Goal: Task Accomplishment & Management: Manage account settings

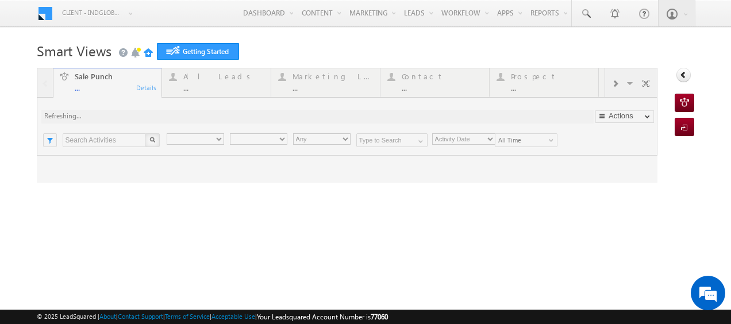
type input "Any Owner"
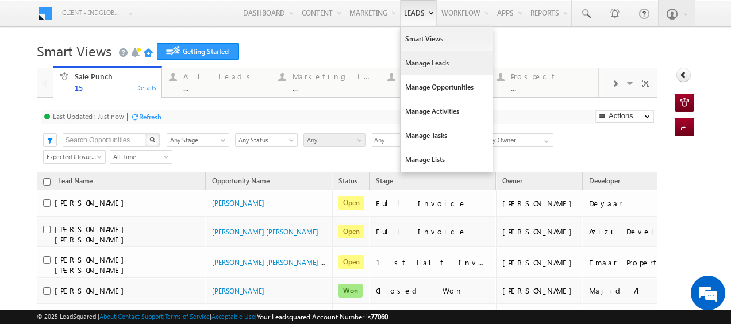
click at [415, 61] on link "Manage Leads" at bounding box center [446, 63] width 92 height 24
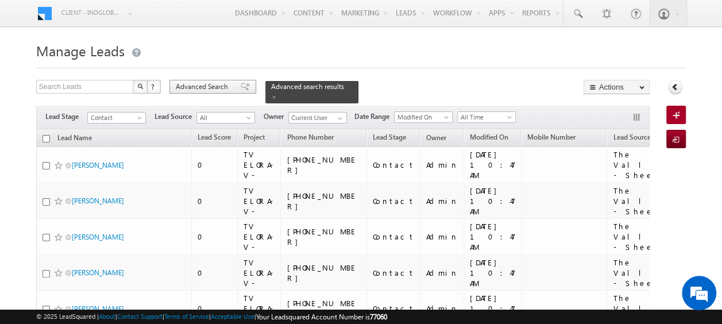
click at [218, 87] on span "Advanced Search" at bounding box center [204, 87] width 56 height 10
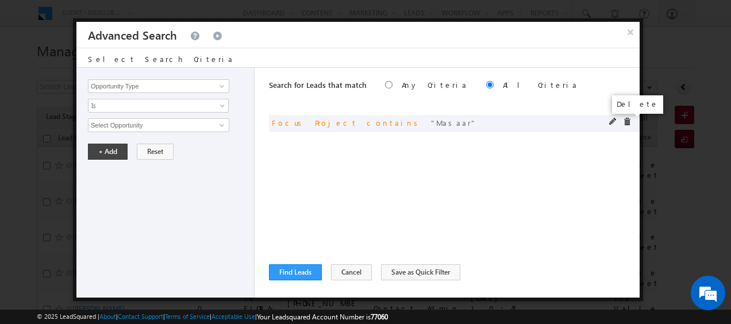
click at [628, 122] on span at bounding box center [627, 122] width 8 height 8
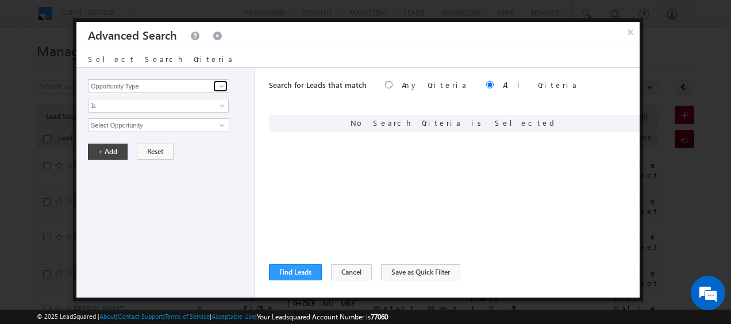
click at [221, 86] on span at bounding box center [221, 86] width 9 height 9
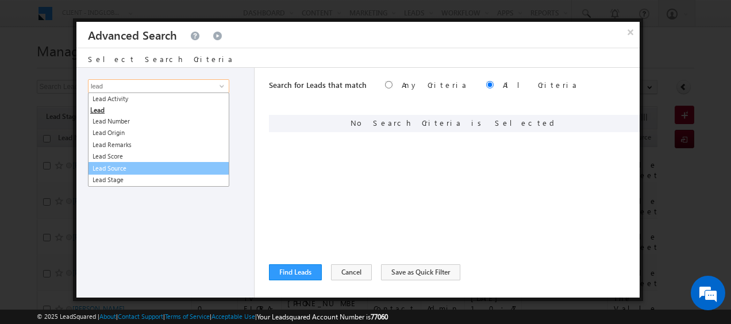
click at [124, 167] on link "Lead Source" at bounding box center [158, 168] width 141 height 13
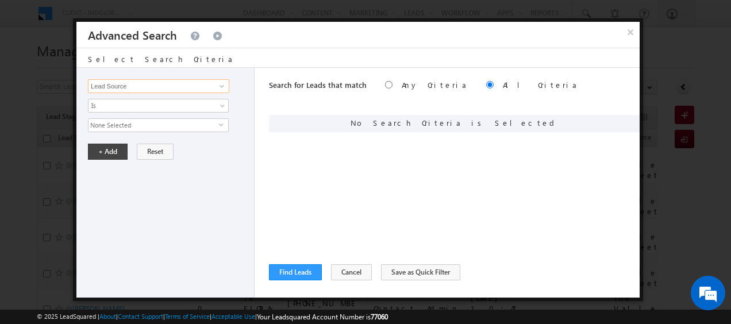
type input "Lead Source"
click at [223, 123] on span "select" at bounding box center [223, 124] width 9 height 5
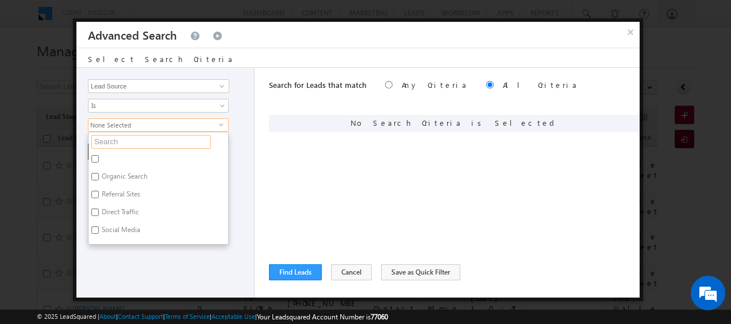
click at [124, 137] on input "text" at bounding box center [150, 142] width 119 height 14
type input "mey"
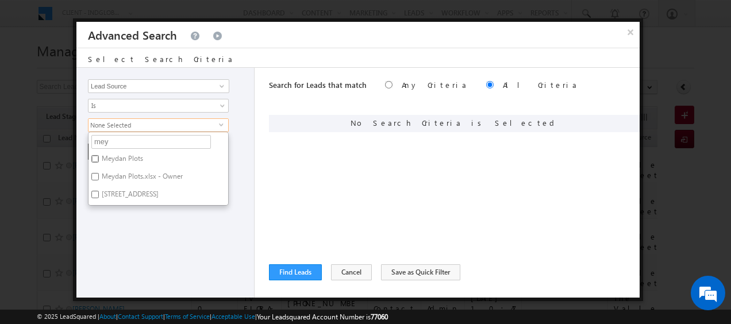
click at [94, 157] on input "Meydan Plots" at bounding box center [94, 158] width 7 height 7
checkbox input "true"
click at [95, 178] on input "Meydan Plots.xlsx - Owner" at bounding box center [94, 176] width 7 height 7
checkbox input "true"
click at [98, 197] on label "[STREET_ADDRESS]" at bounding box center [129, 196] width 82 height 18
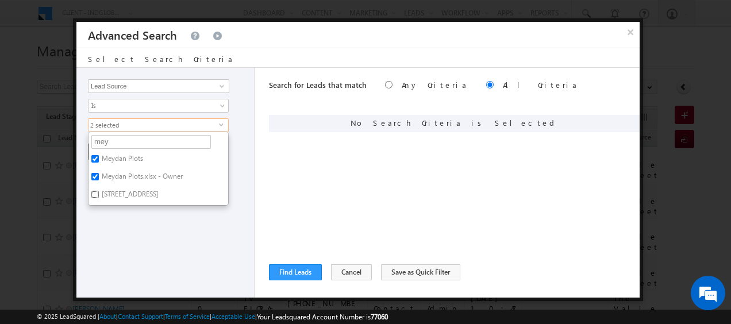
click at [98, 197] on input "[STREET_ADDRESS]" at bounding box center [94, 194] width 7 height 7
checkbox input "true"
click at [233, 174] on div "Opportunity Type Lead Activity Task Sales Group Prospect Id Address 1 Address 2…" at bounding box center [165, 183] width 178 height 230
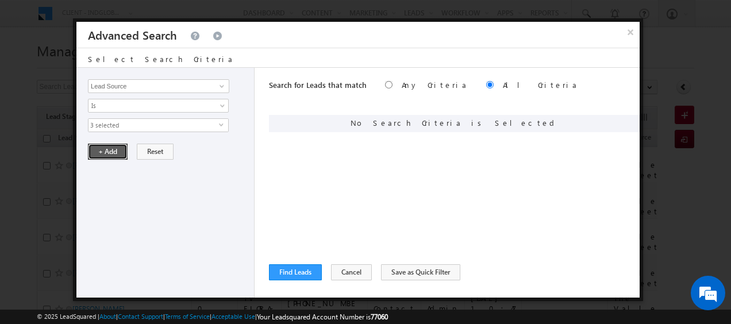
click at [109, 152] on button "+ Add" at bounding box center [108, 152] width 40 height 16
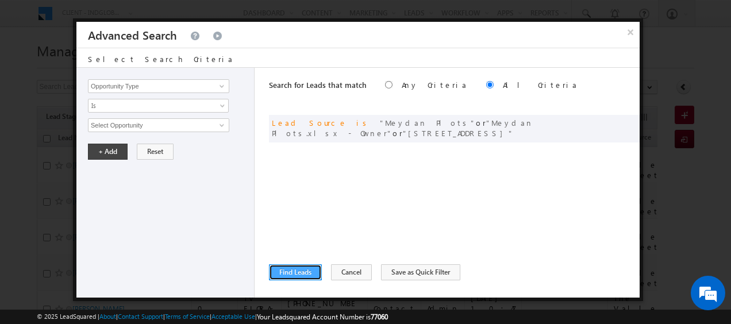
click at [298, 275] on button "Find Leads" at bounding box center [295, 272] width 53 height 16
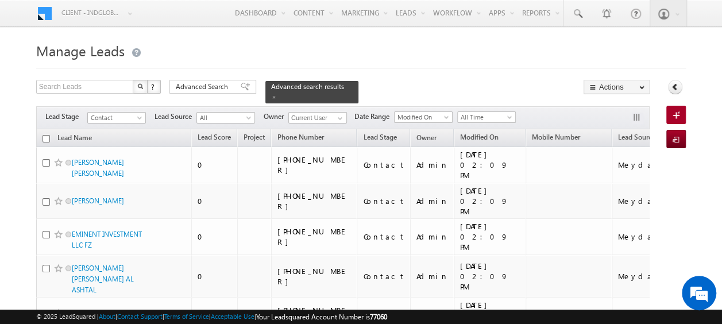
click at [44, 135] on input "checkbox" at bounding box center [46, 138] width 7 height 7
checkbox input "true"
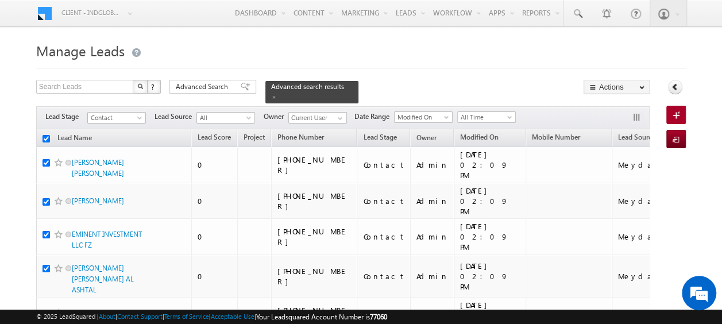
checkbox input "true"
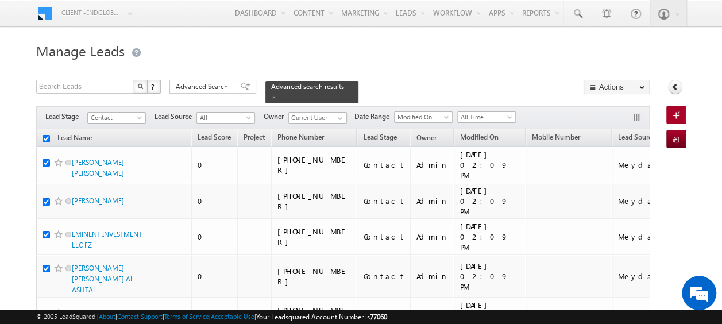
checkbox input "true"
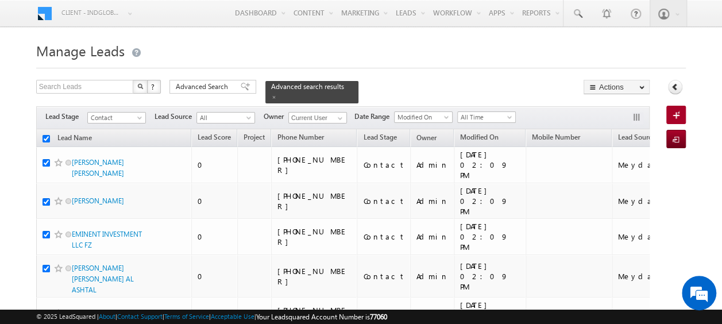
checkbox input "true"
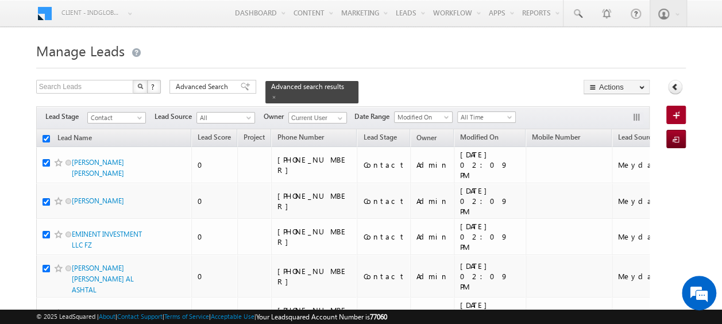
checkbox input "true"
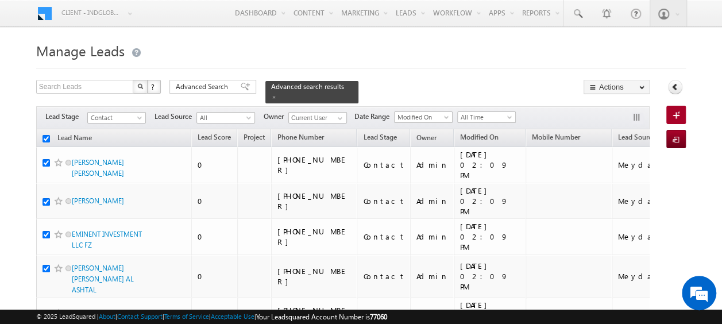
checkbox input "true"
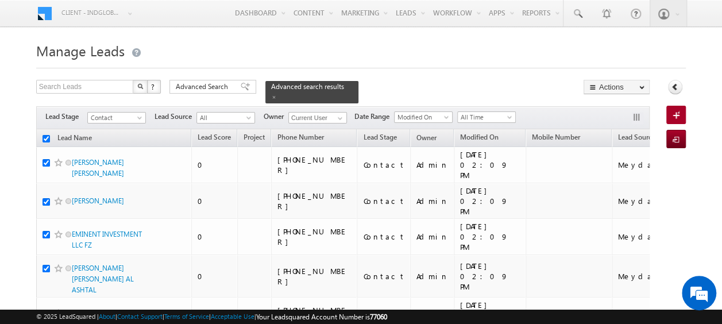
checkbox input "true"
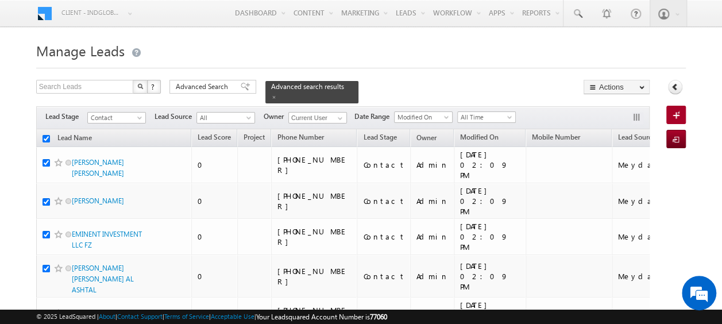
checkbox input "true"
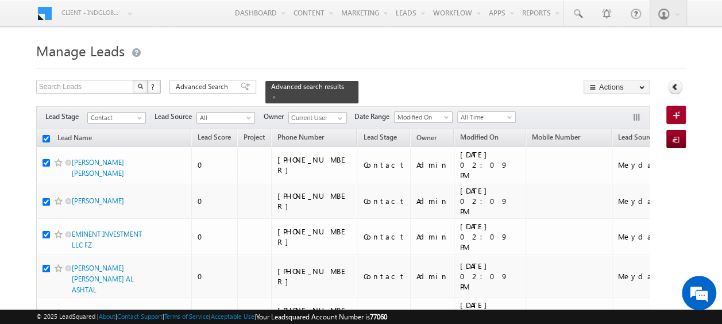
checkbox input "true"
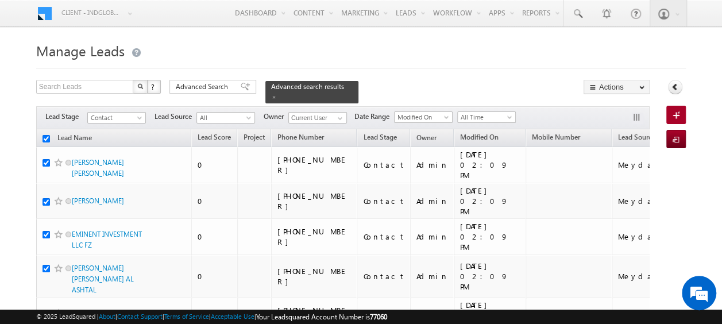
checkbox input "true"
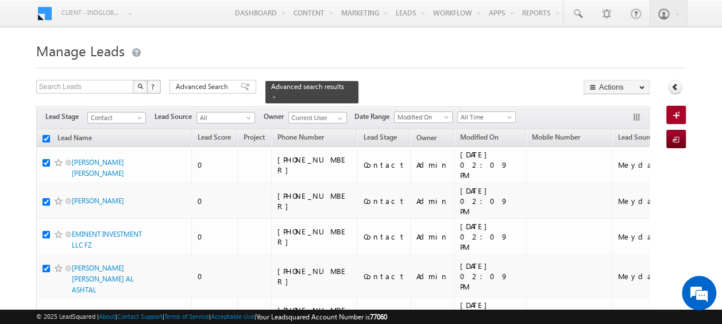
checkbox input "true"
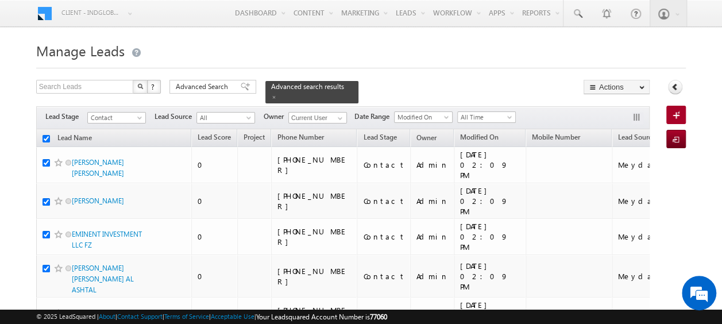
checkbox input "true"
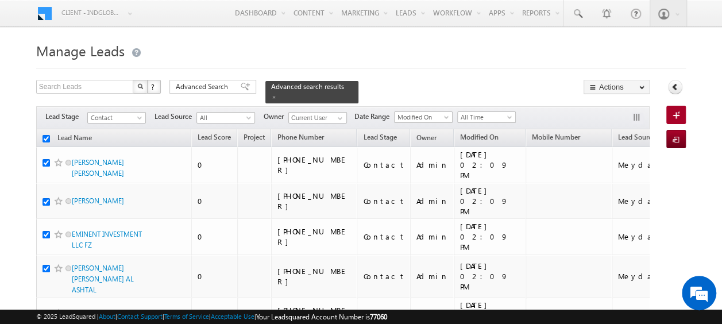
checkbox input "true"
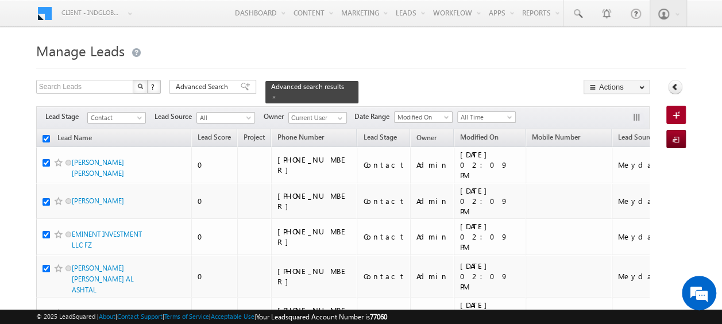
checkbox input "true"
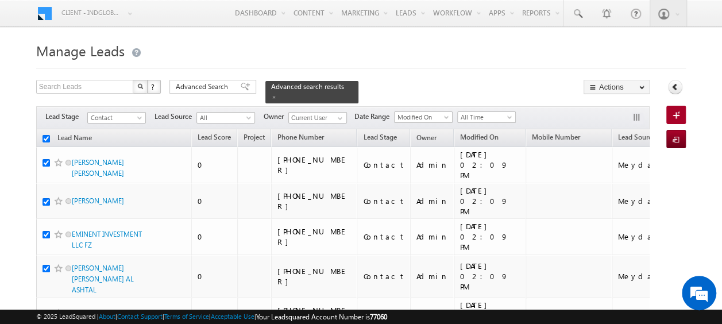
checkbox input "true"
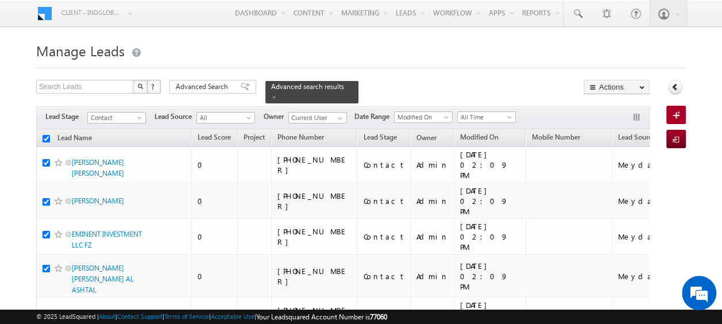
checkbox input "true"
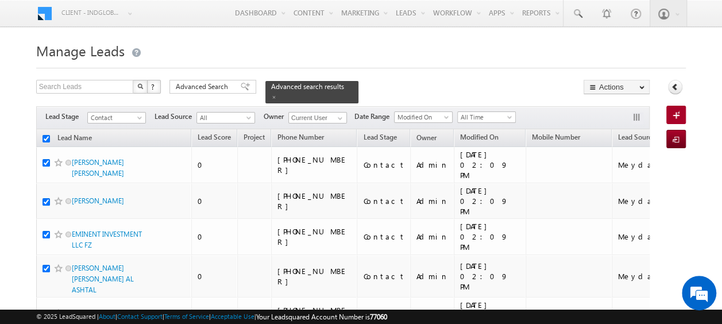
checkbox input "true"
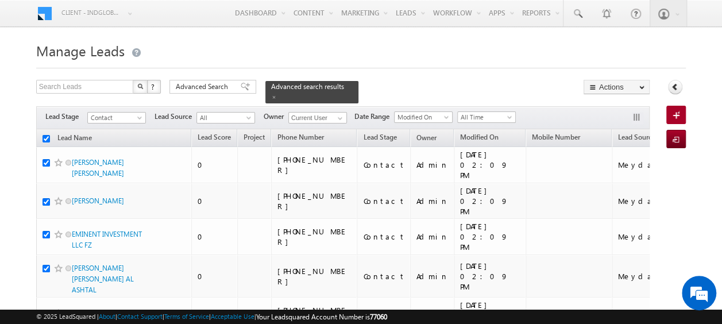
checkbox input "true"
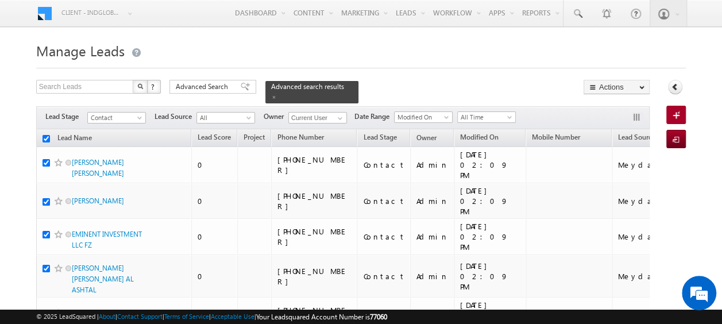
checkbox input "true"
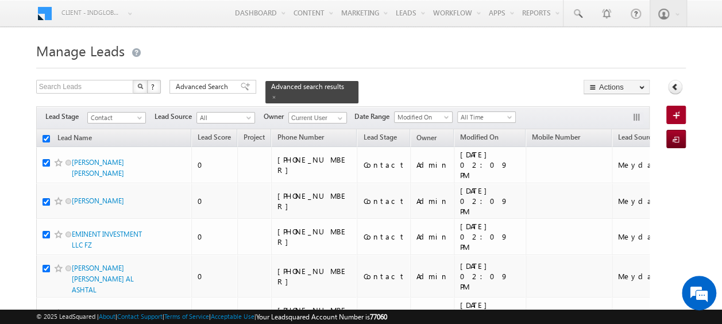
checkbox input "true"
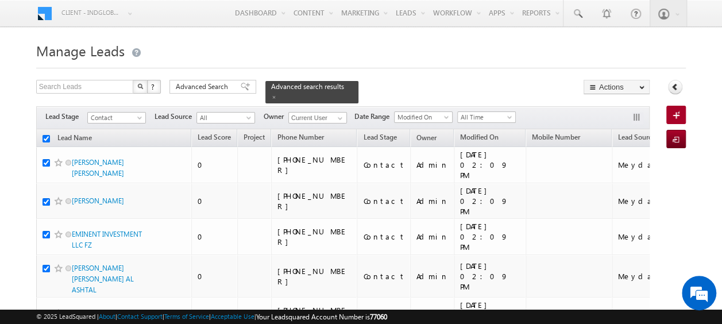
checkbox input "true"
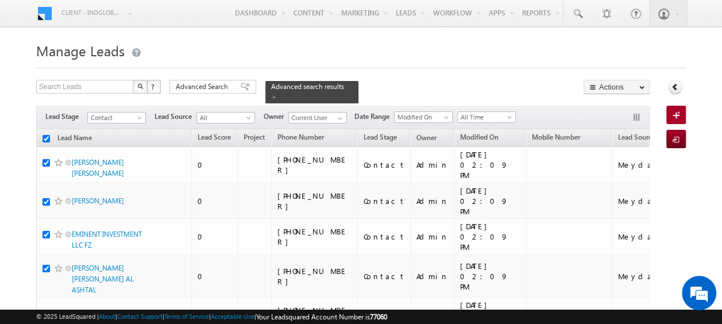
checkbox input "true"
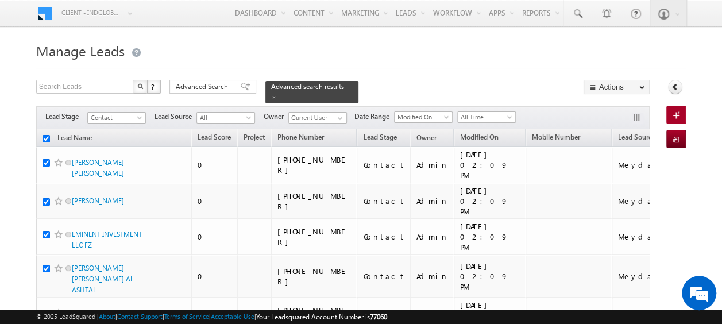
checkbox input "true"
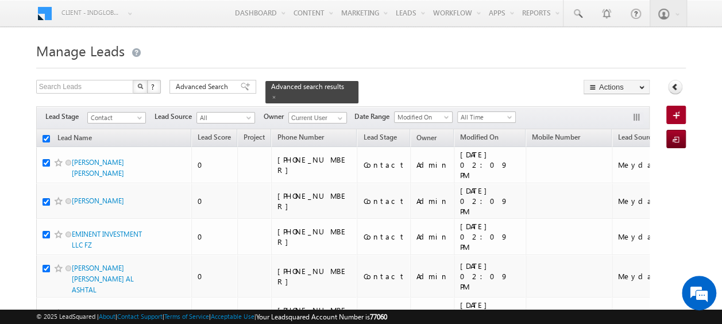
checkbox input "true"
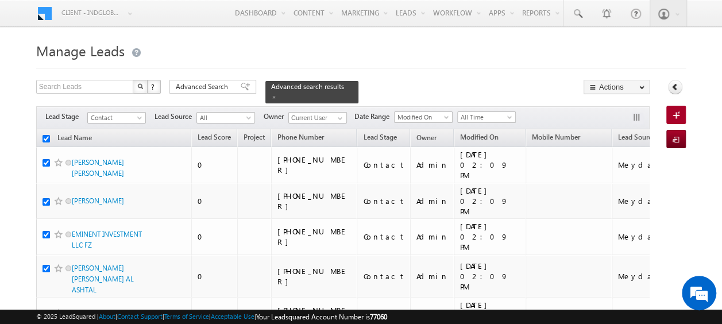
checkbox input "true"
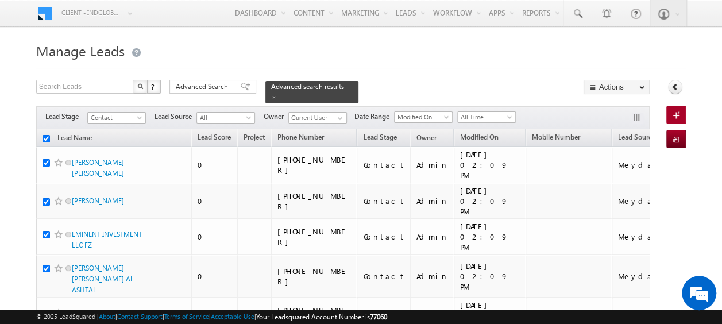
checkbox input "true"
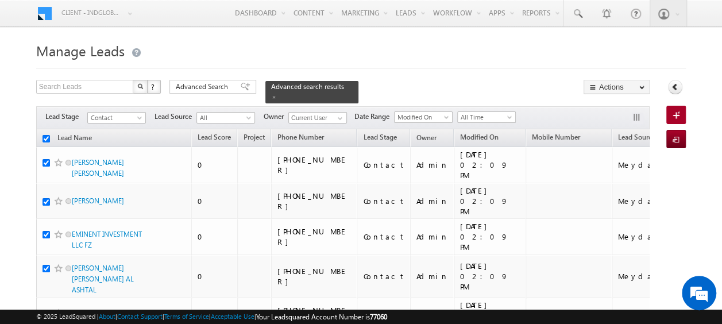
checkbox input "true"
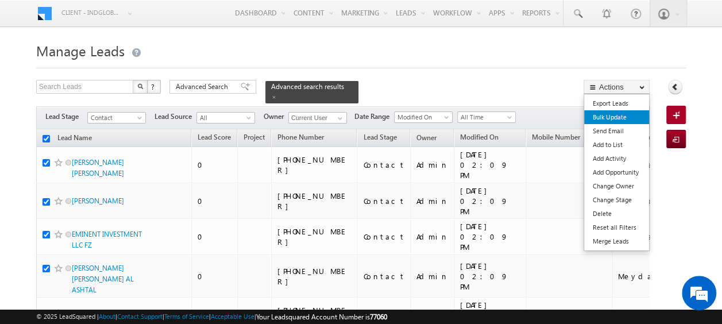
click at [615, 117] on link "Bulk Update" at bounding box center [616, 117] width 65 height 14
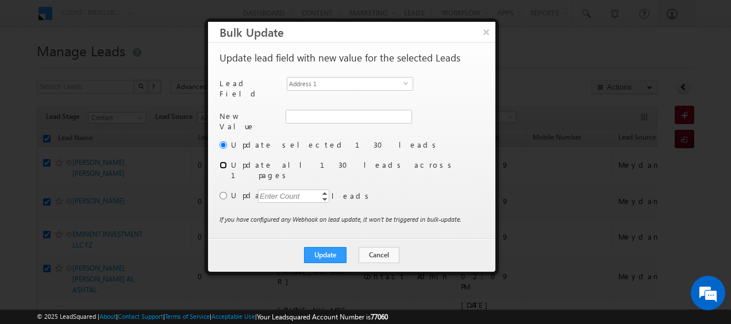
click at [219, 161] on input "radio" at bounding box center [222, 164] width 7 height 7
radio input "true"
click at [407, 82] on span "select" at bounding box center [407, 82] width 9 height 5
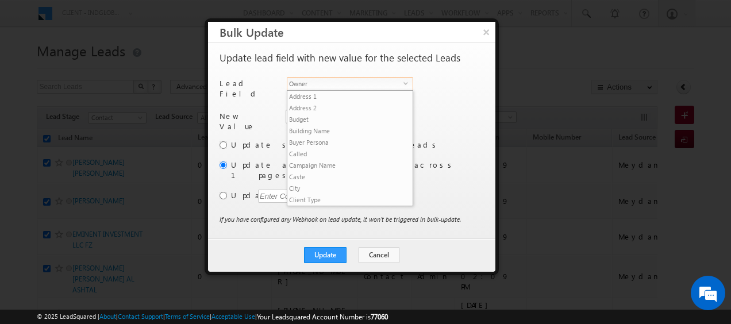
scroll to position [449, 0]
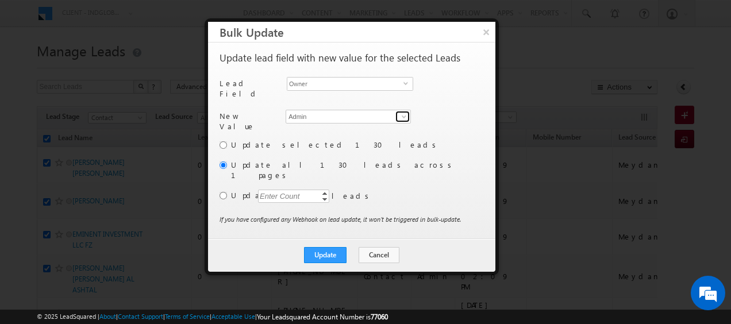
click at [404, 114] on span at bounding box center [403, 116] width 9 height 9
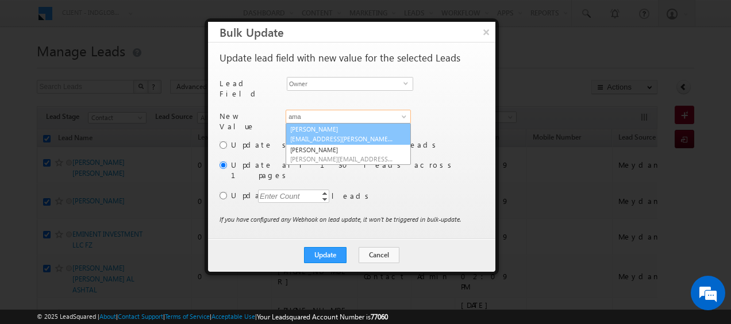
click at [322, 125] on link "[PERSON_NAME] [PERSON_NAME][EMAIL_ADDRESS][PERSON_NAME][DOMAIN_NAME]" at bounding box center [347, 134] width 125 height 22
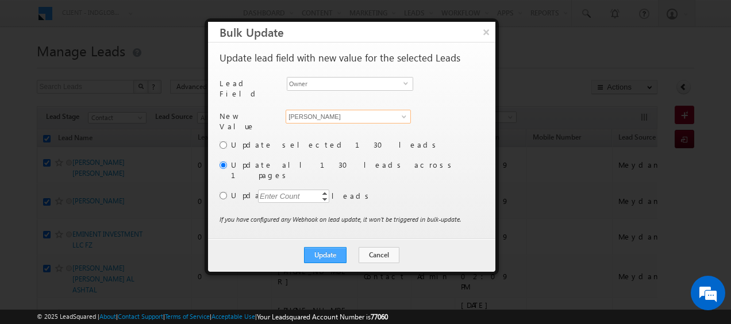
type input "[PERSON_NAME]"
click at [329, 247] on button "Update" at bounding box center [325, 255] width 43 height 16
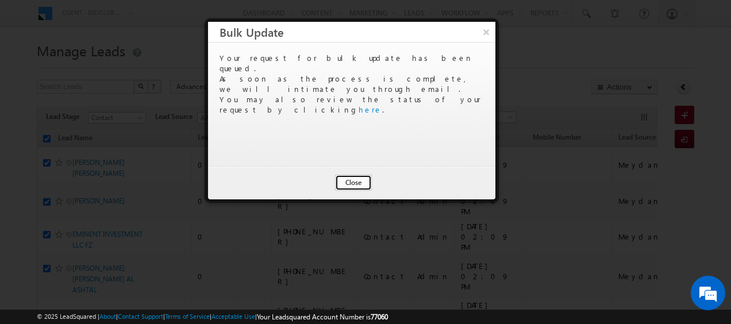
click at [349, 181] on button "Close" at bounding box center [353, 183] width 37 height 16
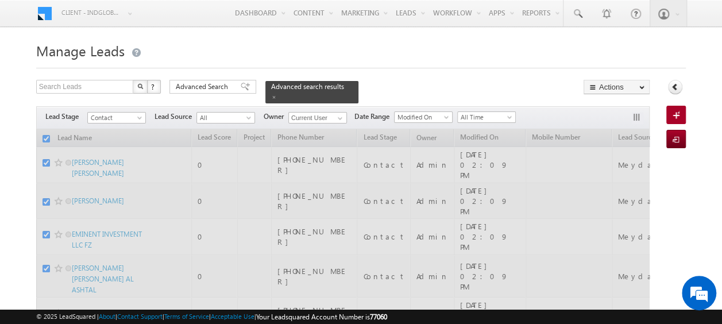
checkbox input "false"
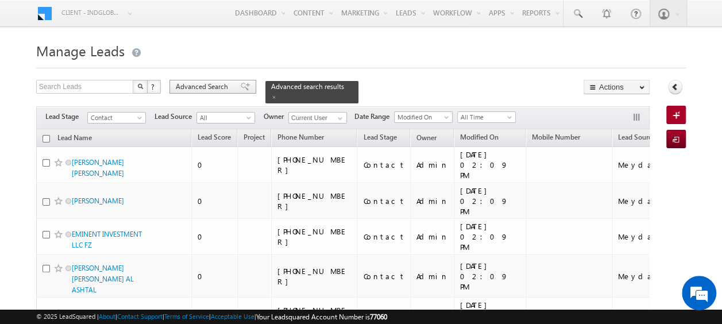
click at [210, 87] on span "Advanced Search" at bounding box center [204, 87] width 56 height 10
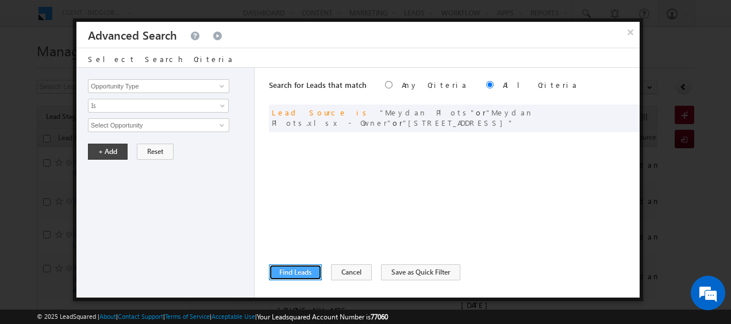
click at [309, 268] on button "Find Leads" at bounding box center [295, 272] width 53 height 16
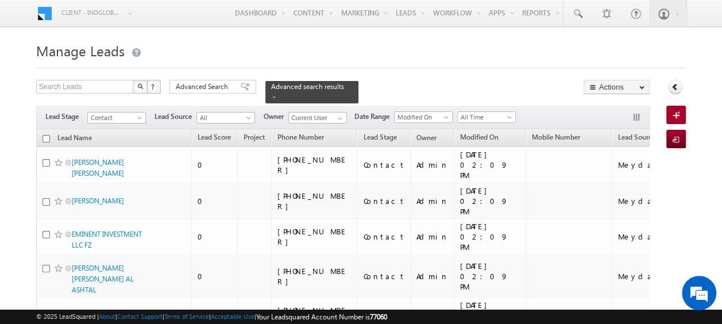
click at [199, 84] on div "Lead Source" at bounding box center [192, 91] width 90 height 24
click at [208, 88] on span "Advanced Search" at bounding box center [204, 87] width 56 height 10
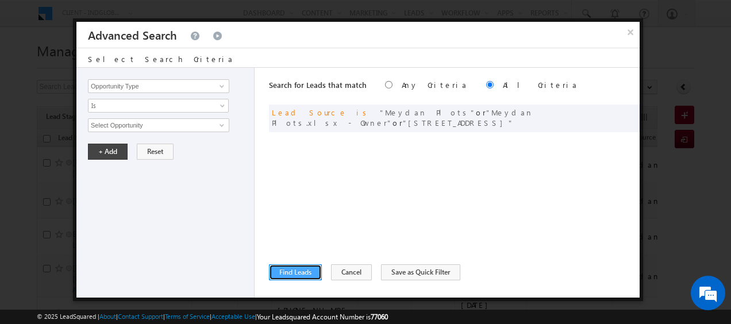
click at [295, 275] on button "Find Leads" at bounding box center [295, 272] width 53 height 16
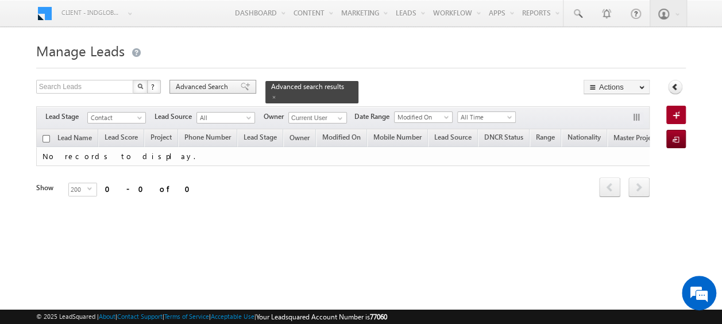
click at [198, 84] on span "Advanced Search" at bounding box center [204, 87] width 56 height 10
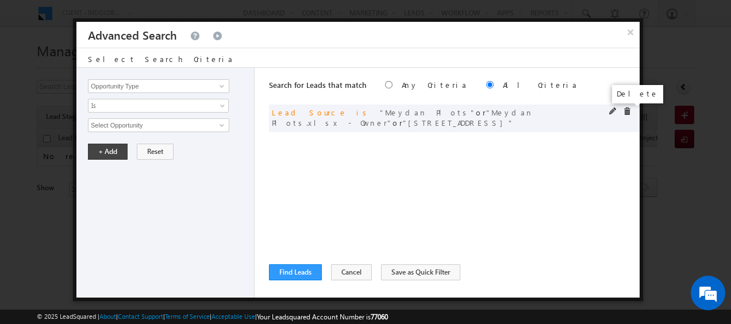
click at [624, 111] on span at bounding box center [627, 111] width 8 height 8
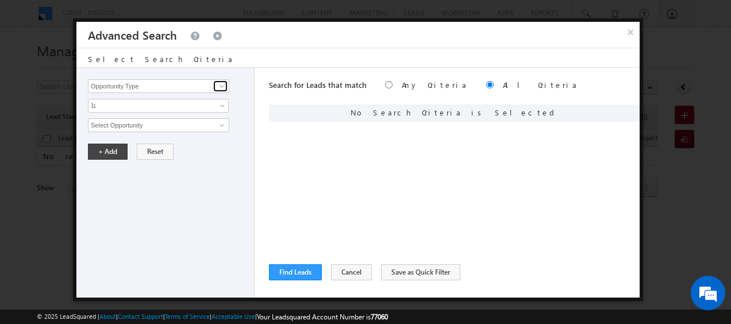
click at [224, 84] on span at bounding box center [221, 86] width 9 height 9
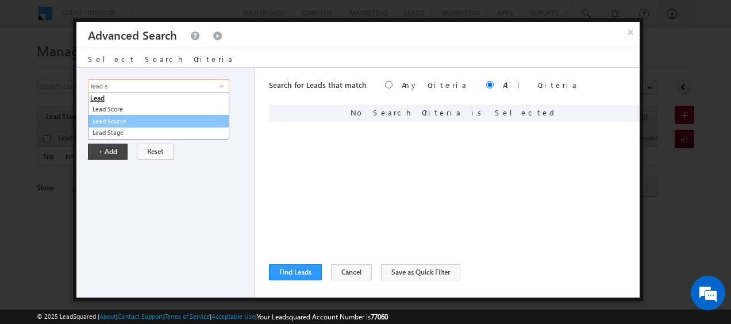
click at [131, 122] on link "Lead Source" at bounding box center [158, 121] width 141 height 13
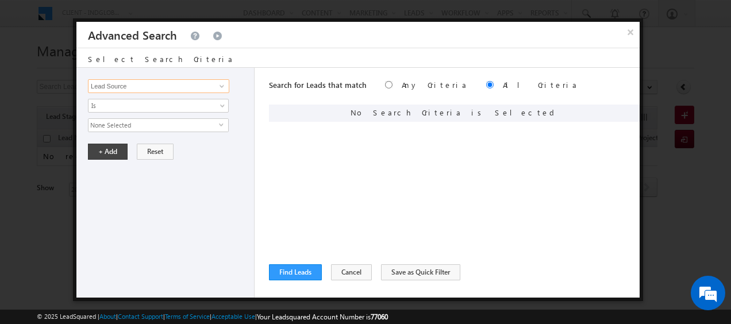
type input "Lead Source"
click at [222, 123] on span "select" at bounding box center [223, 124] width 9 height 5
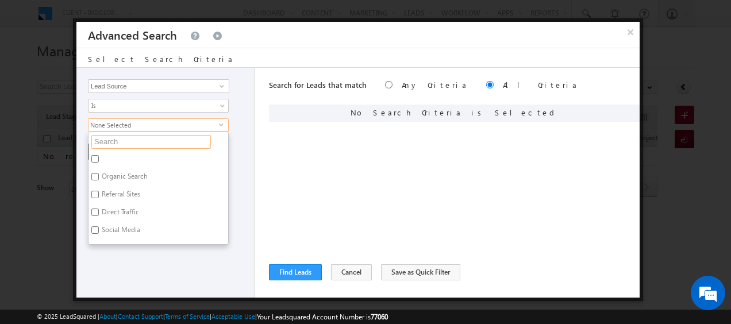
click at [138, 141] on input "text" at bounding box center [150, 142] width 119 height 14
type input "bus"
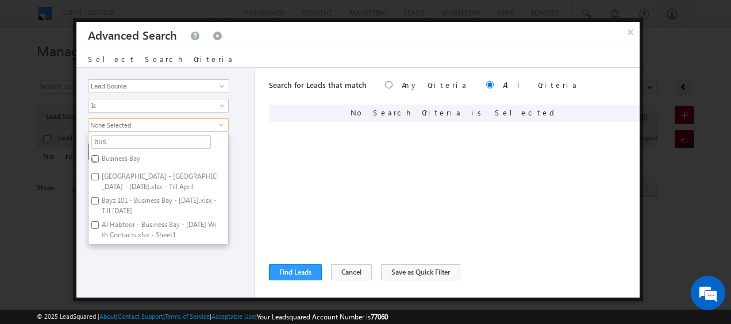
click at [94, 155] on input "Business Bay" at bounding box center [94, 158] width 7 height 7
checkbox input "true"
click at [98, 177] on input "[GEOGRAPHIC_DATA] - [GEOGRAPHIC_DATA] - [DATE].xlsx - Till April" at bounding box center [94, 176] width 7 height 7
checkbox input "true"
click at [92, 197] on input "Bayz 101 - Business Bay - [DATE].xlsx - Till [DATE]" at bounding box center [94, 200] width 7 height 7
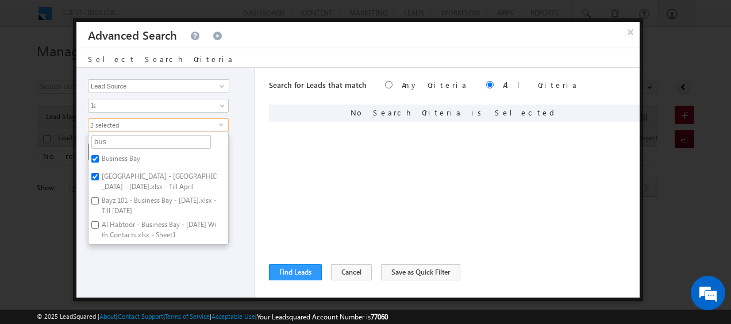
checkbox input "true"
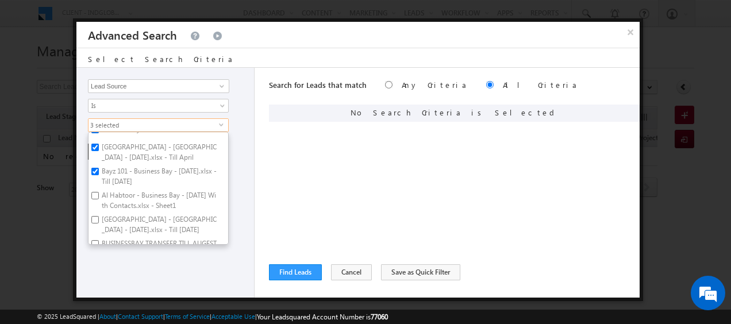
scroll to position [31, 0]
drag, startPoint x: 94, startPoint y: 191, endPoint x: 101, endPoint y: 196, distance: 8.6
click at [94, 191] on input "Al Habtoor - Business Bay - [DATE] With Contacts.xlsx - Sheet1" at bounding box center [94, 193] width 7 height 7
checkbox input "true"
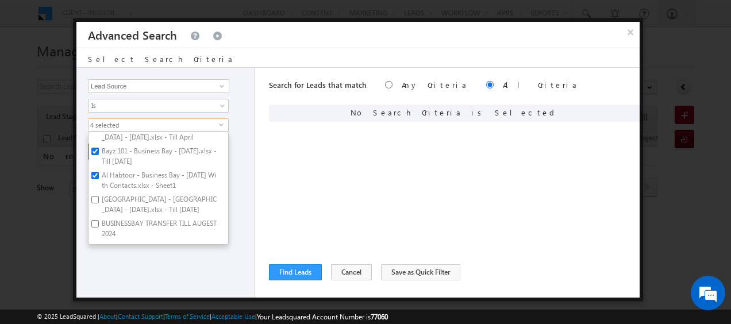
scroll to position [54, 0]
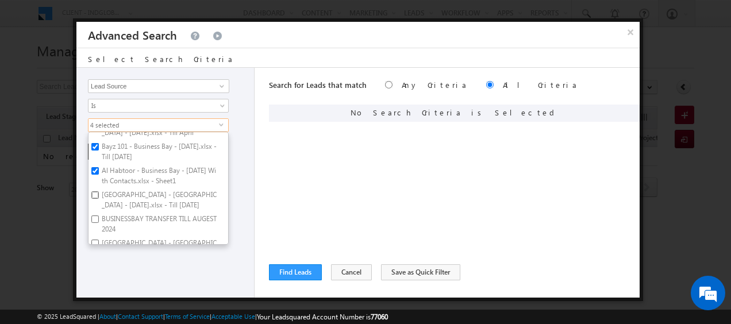
click at [95, 191] on input "[GEOGRAPHIC_DATA] - [GEOGRAPHIC_DATA] - [DATE].xlsx - Till [DATE]" at bounding box center [94, 194] width 7 height 7
checkbox input "true"
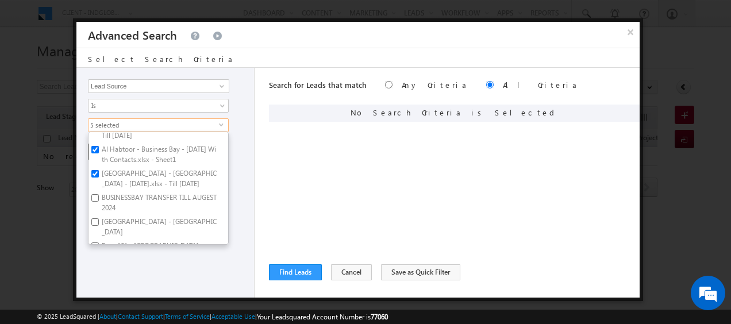
scroll to position [84, 0]
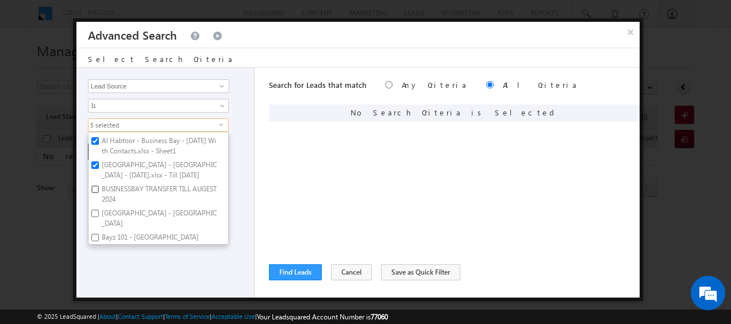
click at [95, 188] on input "BUSINESSBAY TRANSFER TILL AUGEST 2024" at bounding box center [94, 189] width 7 height 7
checkbox input "true"
click at [94, 212] on input "[GEOGRAPHIC_DATA] - [GEOGRAPHIC_DATA]" at bounding box center [94, 213] width 7 height 7
checkbox input "true"
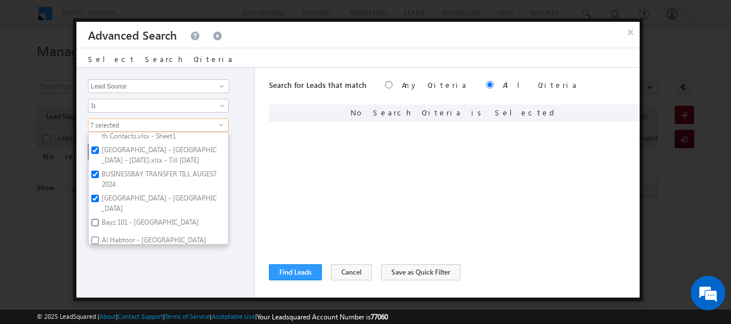
click at [95, 219] on input "Bayz 101 - [GEOGRAPHIC_DATA]" at bounding box center [94, 222] width 7 height 7
checkbox input "true"
click at [92, 237] on input "Al Habtoor - [GEOGRAPHIC_DATA]" at bounding box center [94, 240] width 7 height 7
checkbox input "true"
click at [239, 165] on div "Opportunity Type Lead Activity Task Sales Group Prospect Id Address 1 Address 2…" at bounding box center [165, 183] width 178 height 230
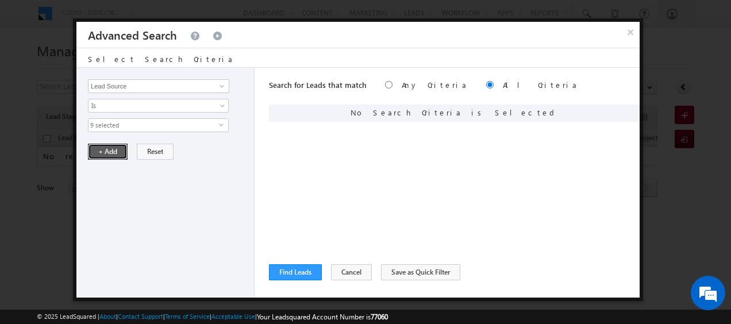
click at [107, 146] on button "+ Add" at bounding box center [108, 152] width 40 height 16
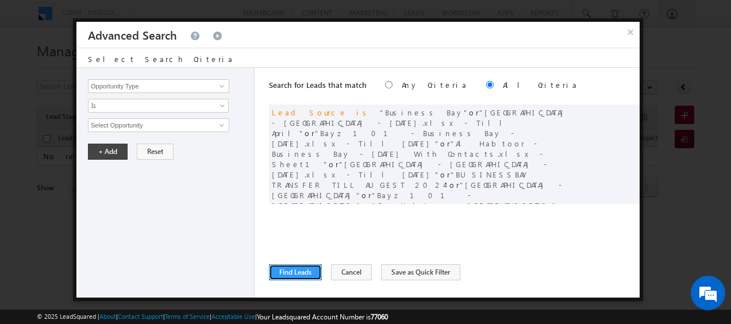
click at [299, 266] on button "Find Leads" at bounding box center [295, 272] width 53 height 16
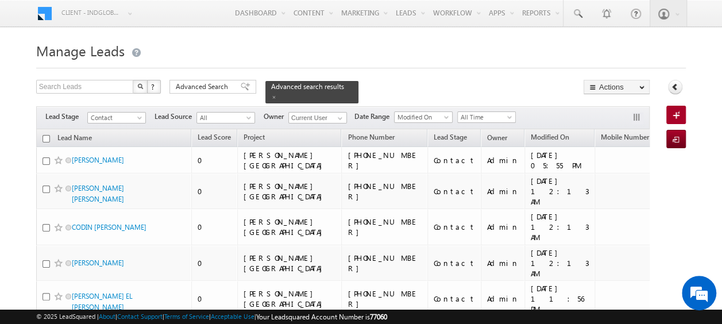
click at [45, 135] on input "checkbox" at bounding box center [46, 138] width 7 height 7
checkbox input "true"
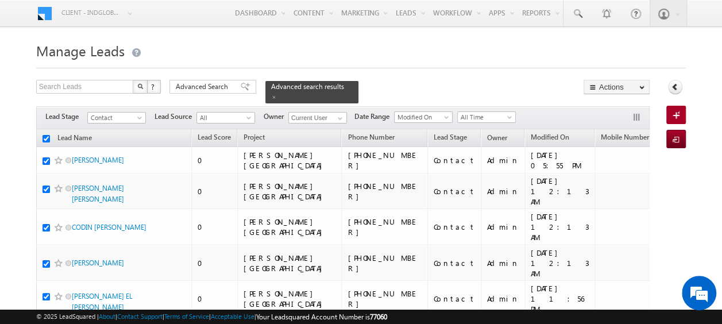
checkbox input "true"
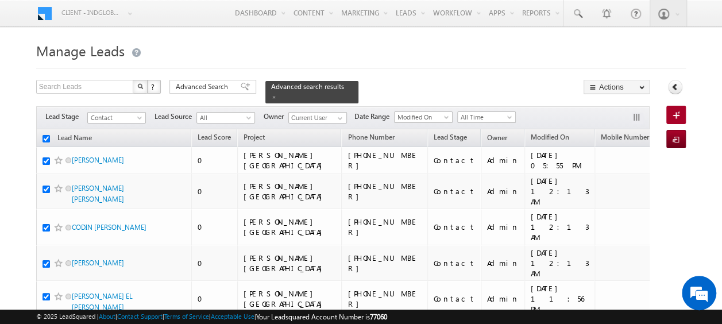
checkbox input "true"
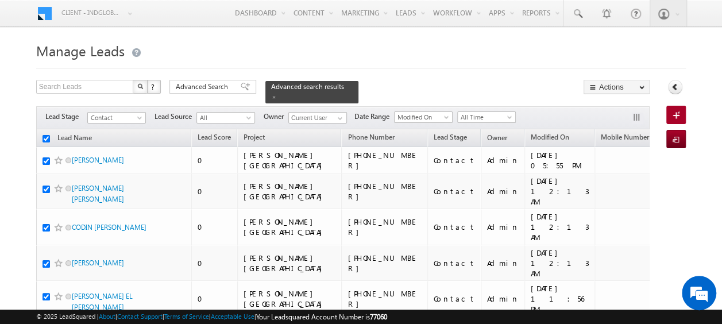
checkbox input "true"
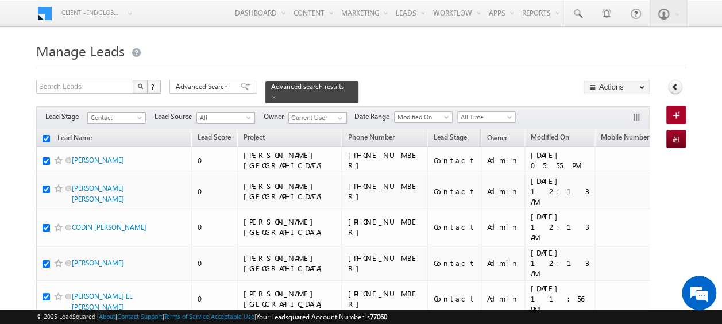
checkbox input "true"
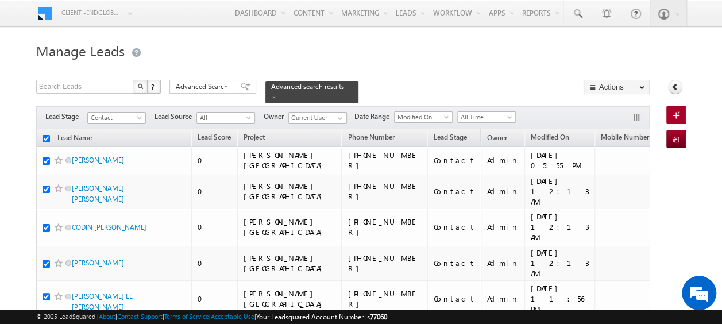
checkbox input "true"
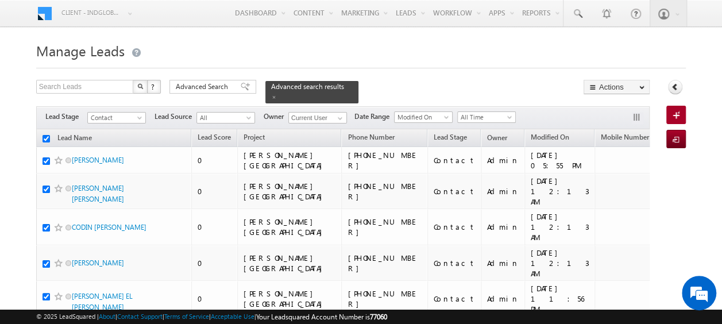
checkbox input "true"
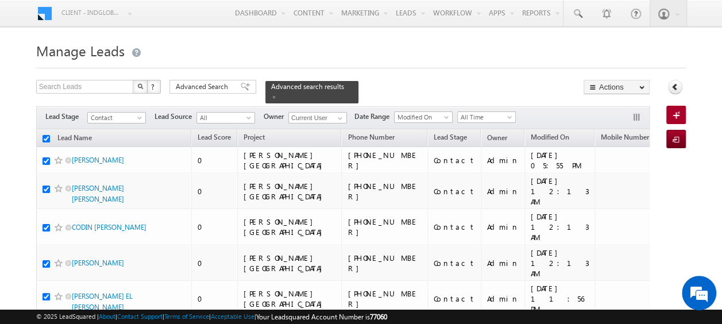
checkbox input "true"
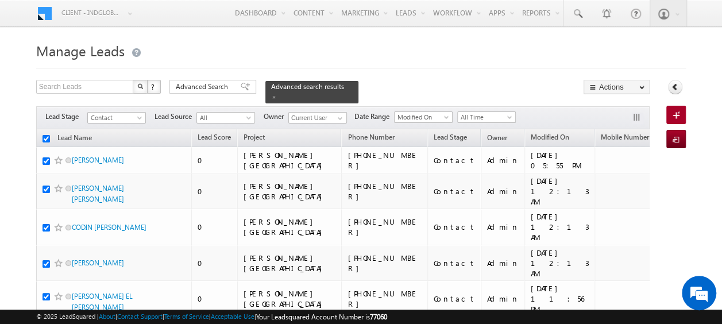
checkbox input "true"
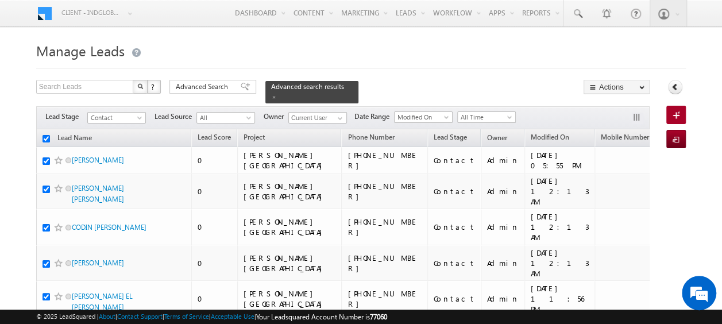
checkbox input "true"
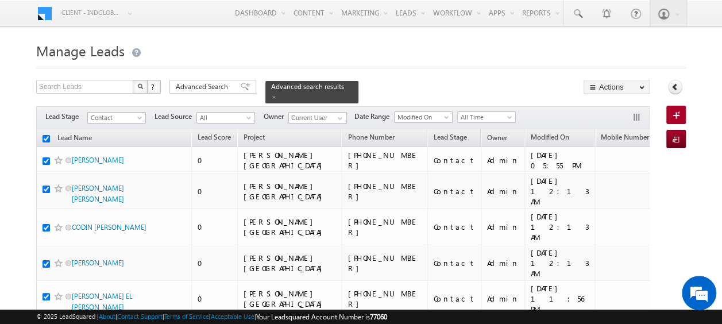
checkbox input "true"
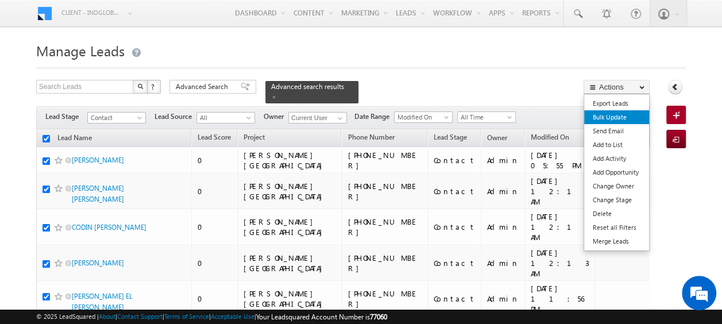
click at [598, 113] on link "Bulk Update" at bounding box center [616, 117] width 65 height 14
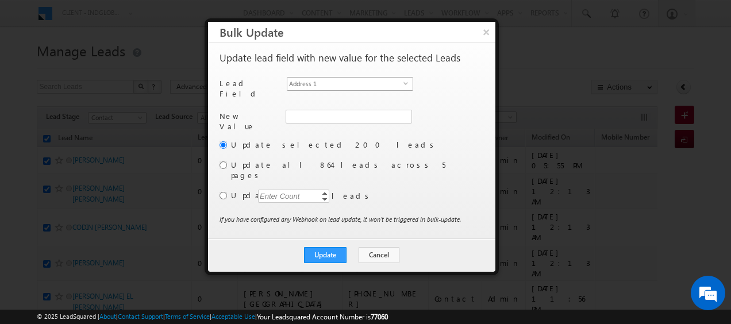
click at [401, 83] on span "Address 1" at bounding box center [345, 84] width 116 height 13
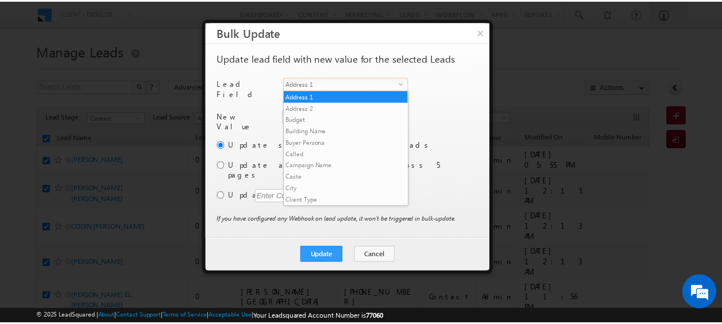
scroll to position [449, 0]
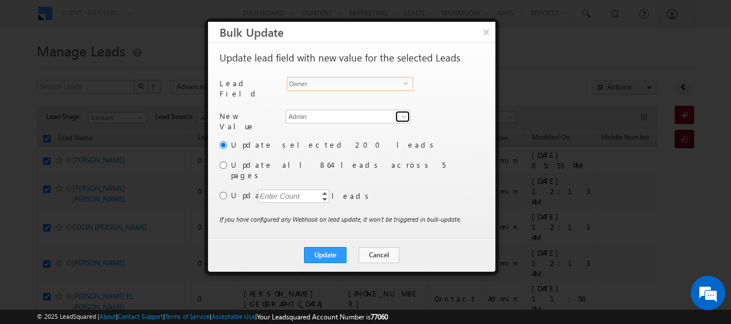
click at [402, 112] on span at bounding box center [403, 116] width 9 height 9
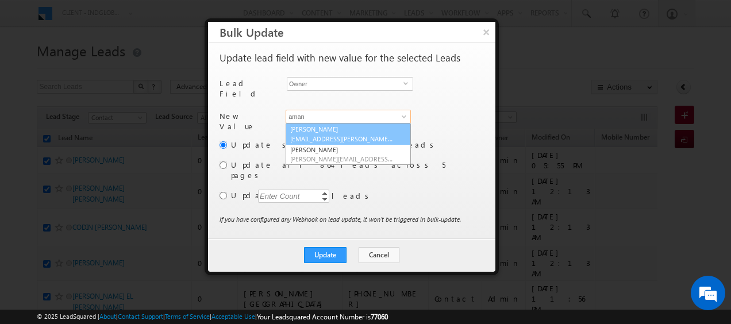
click at [362, 127] on link "[PERSON_NAME] [PERSON_NAME][EMAIL_ADDRESS][PERSON_NAME][DOMAIN_NAME]" at bounding box center [347, 134] width 125 height 22
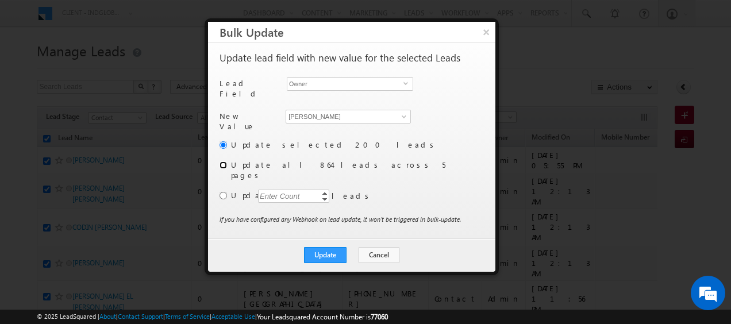
click at [223, 161] on input "radio" at bounding box center [222, 164] width 7 height 7
click at [325, 247] on button "Update" at bounding box center [325, 255] width 43 height 16
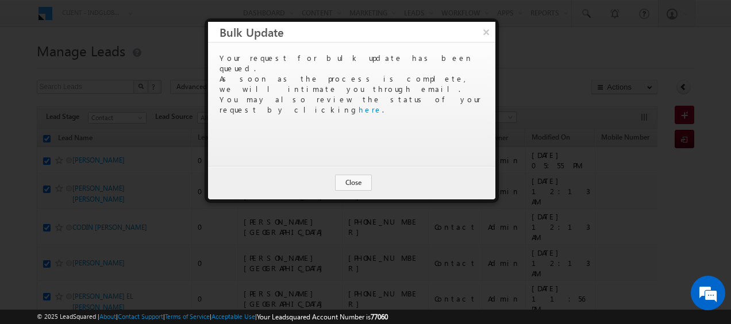
click at [353, 173] on div "Update Cancel Close" at bounding box center [351, 182] width 287 height 33
click at [353, 186] on button "Close" at bounding box center [353, 183] width 37 height 16
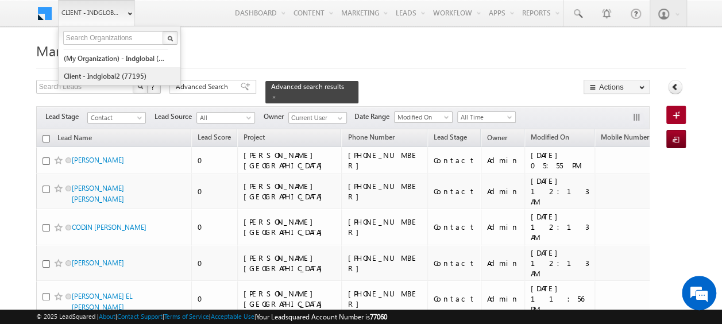
click at [116, 75] on link "Client - indglobal2 (77195)" at bounding box center [115, 76] width 105 height 18
